Goal: Task Accomplishment & Management: Use online tool/utility

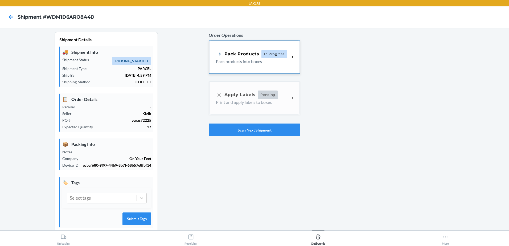
click at [286, 61] on div "Pack Products In Progress Pack products into boxes" at bounding box center [252, 57] width 73 height 15
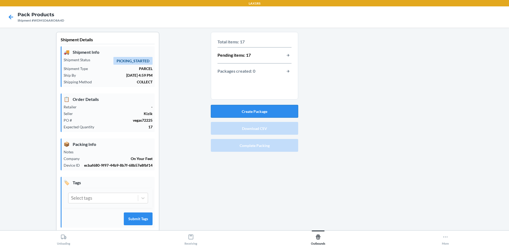
click at [246, 112] on button "Create Package" at bounding box center [254, 111] width 87 height 13
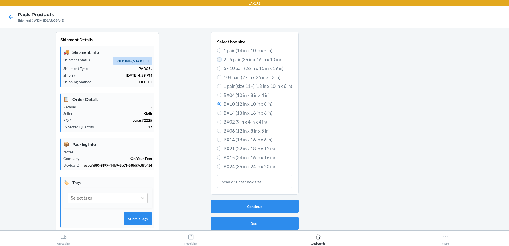
click at [218, 59] on input "2 - 5 pair (26 in x 16 in x 10 in)" at bounding box center [219, 59] width 4 height 4
radio input "true"
radio input "false"
click at [272, 206] on button "Continue" at bounding box center [255, 206] width 88 height 13
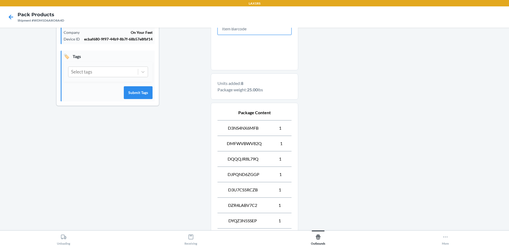
scroll to position [196, 0]
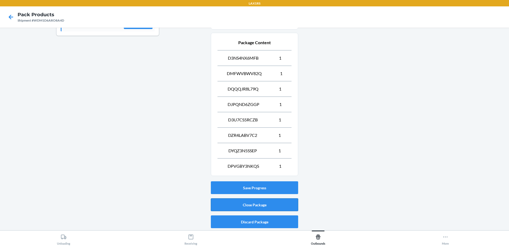
click at [252, 202] on button "Close Package" at bounding box center [254, 204] width 87 height 13
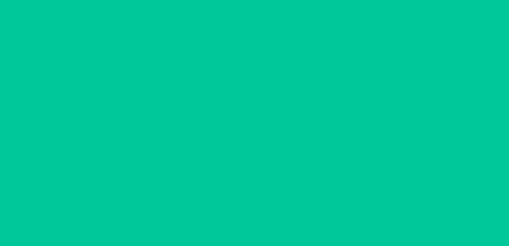
scroll to position [10, 0]
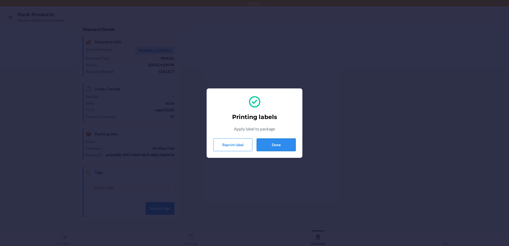
click at [283, 145] on button "Done" at bounding box center [276, 144] width 39 height 13
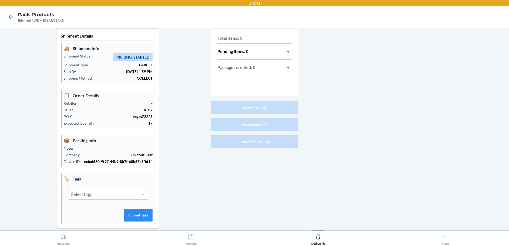
scroll to position [0, 0]
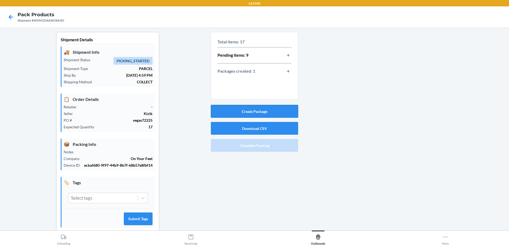
click at [257, 112] on button "Create Package" at bounding box center [254, 111] width 87 height 13
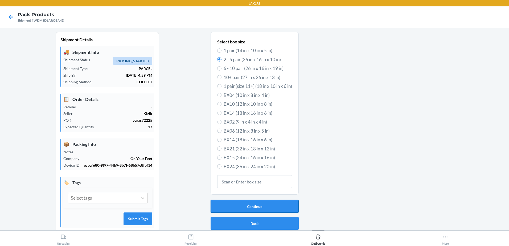
click at [239, 207] on button "Continue" at bounding box center [255, 206] width 88 height 13
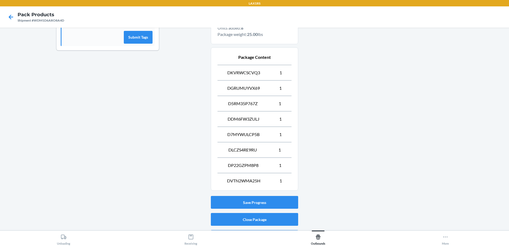
scroll to position [186, 0]
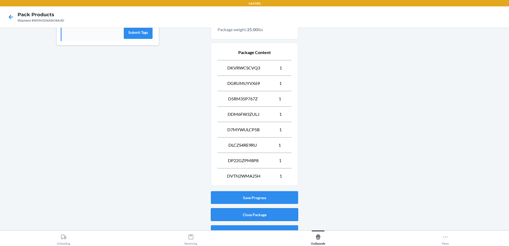
click at [261, 211] on button "Close Package" at bounding box center [254, 214] width 87 height 13
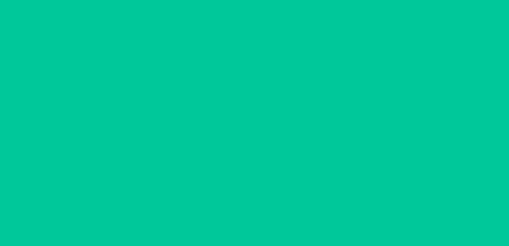
scroll to position [10, 0]
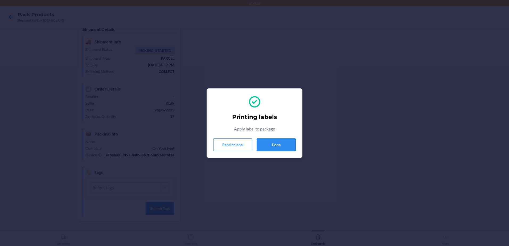
click at [282, 145] on button "Done" at bounding box center [276, 144] width 39 height 13
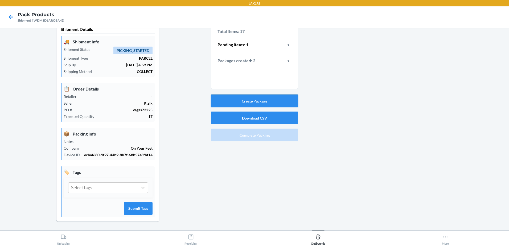
click at [264, 100] on button "Create Package" at bounding box center [254, 101] width 87 height 13
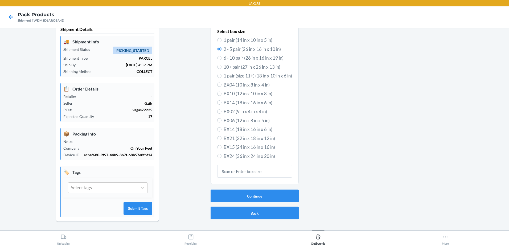
click at [217, 38] on label "1 pair (14 in x 10 in x 5 in)" at bounding box center [254, 40] width 75 height 7
click at [217, 38] on input "1 pair (14 in x 10 in x 5 in)" at bounding box center [219, 40] width 4 height 4
radio input "true"
radio input "false"
click at [246, 192] on button "Continue" at bounding box center [255, 196] width 88 height 13
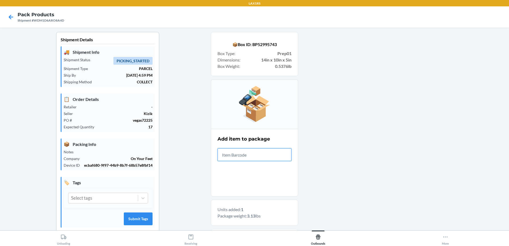
scroll to position [88, 0]
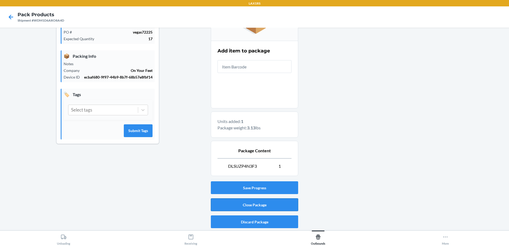
click at [250, 203] on button "Close Package" at bounding box center [254, 204] width 87 height 13
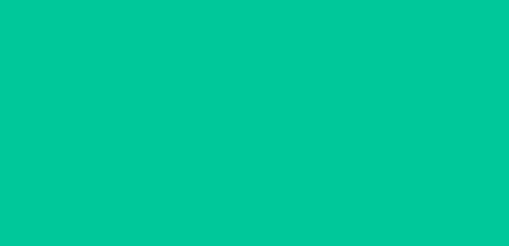
scroll to position [10, 0]
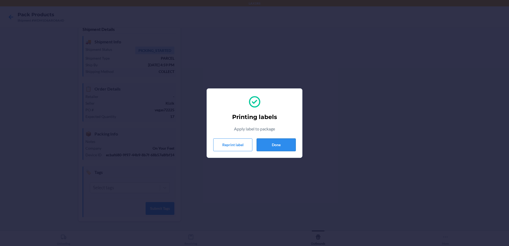
click at [268, 144] on button "Done" at bounding box center [276, 144] width 39 height 13
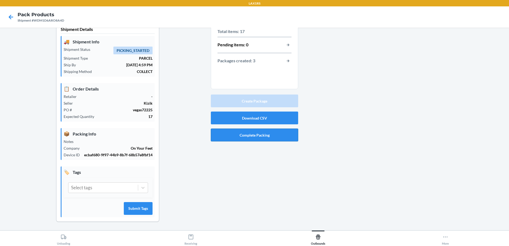
click at [259, 138] on button "Complete Packing" at bounding box center [254, 135] width 87 height 13
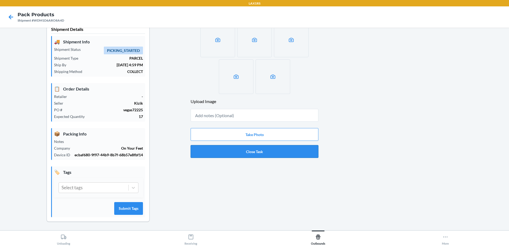
click at [252, 150] on button "Close Task" at bounding box center [255, 151] width 128 height 13
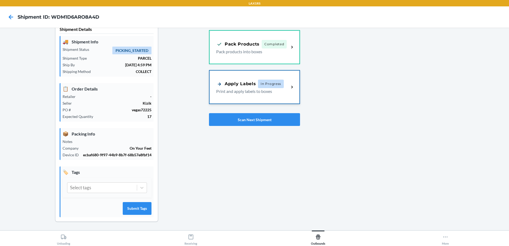
click at [248, 85] on div "Apply Labels" at bounding box center [236, 84] width 40 height 7
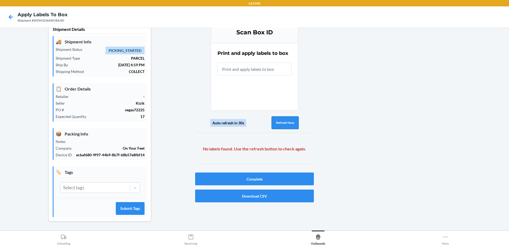
click at [278, 120] on button "Refresh Now" at bounding box center [285, 122] width 27 height 13
click at [277, 122] on button "Refresh Now" at bounding box center [285, 122] width 27 height 13
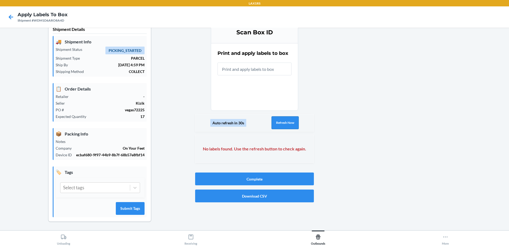
click at [277, 121] on button "Refresh Now" at bounding box center [285, 122] width 27 height 13
click at [279, 122] on button "Refresh Now" at bounding box center [285, 122] width 27 height 13
click at [278, 121] on button "Refresh Now" at bounding box center [285, 122] width 27 height 13
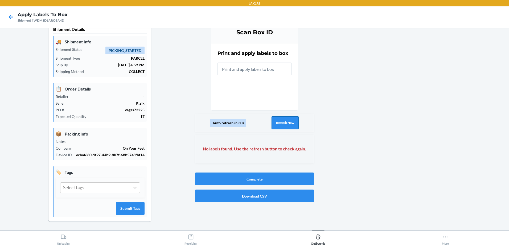
click at [278, 121] on button "Refresh Now" at bounding box center [285, 122] width 27 height 13
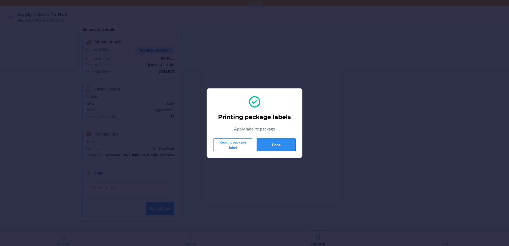
click at [274, 145] on button "Done" at bounding box center [276, 144] width 39 height 13
click at [275, 144] on button "Done" at bounding box center [276, 144] width 39 height 13
click at [276, 145] on button "Done" at bounding box center [276, 144] width 39 height 13
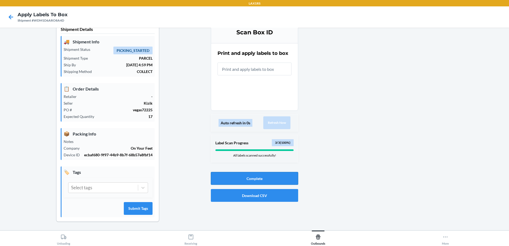
click at [258, 178] on button "Complete" at bounding box center [254, 178] width 87 height 13
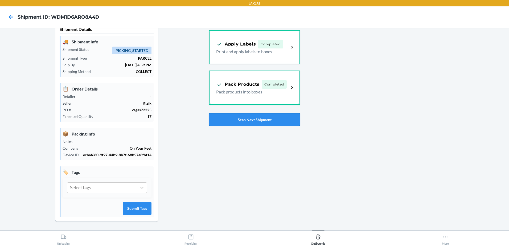
click at [256, 120] on button "Scan Next Shipment" at bounding box center [254, 119] width 91 height 13
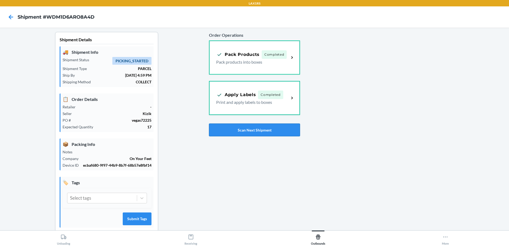
click at [248, 132] on button "Scan Next Shipment" at bounding box center [254, 130] width 91 height 13
click at [257, 130] on button "Scan Next Shipment" at bounding box center [254, 130] width 91 height 13
